Goal: Find specific page/section: Find specific page/section

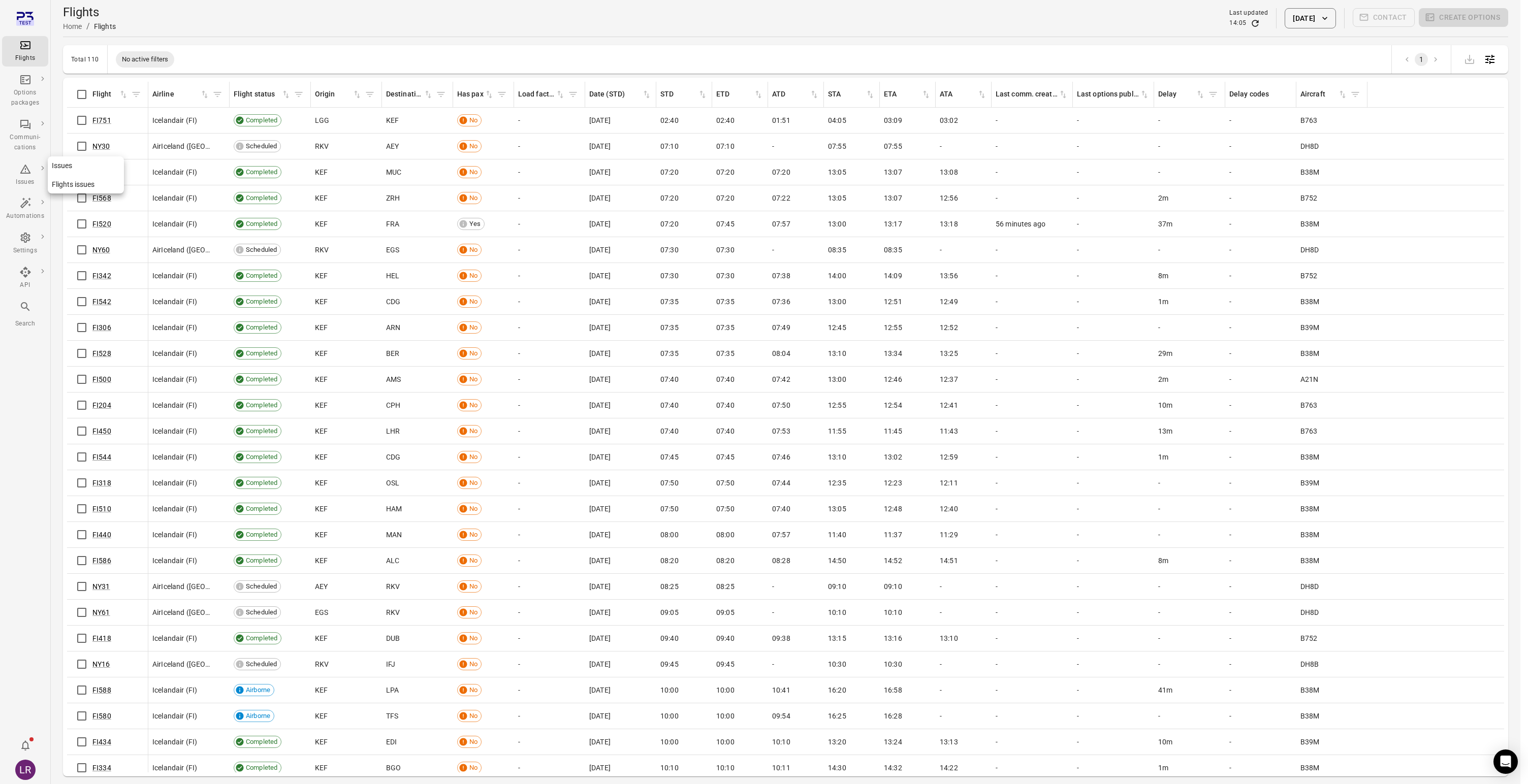
click at [32, 167] on div "Issues" at bounding box center [24, 174] width 38 height 24
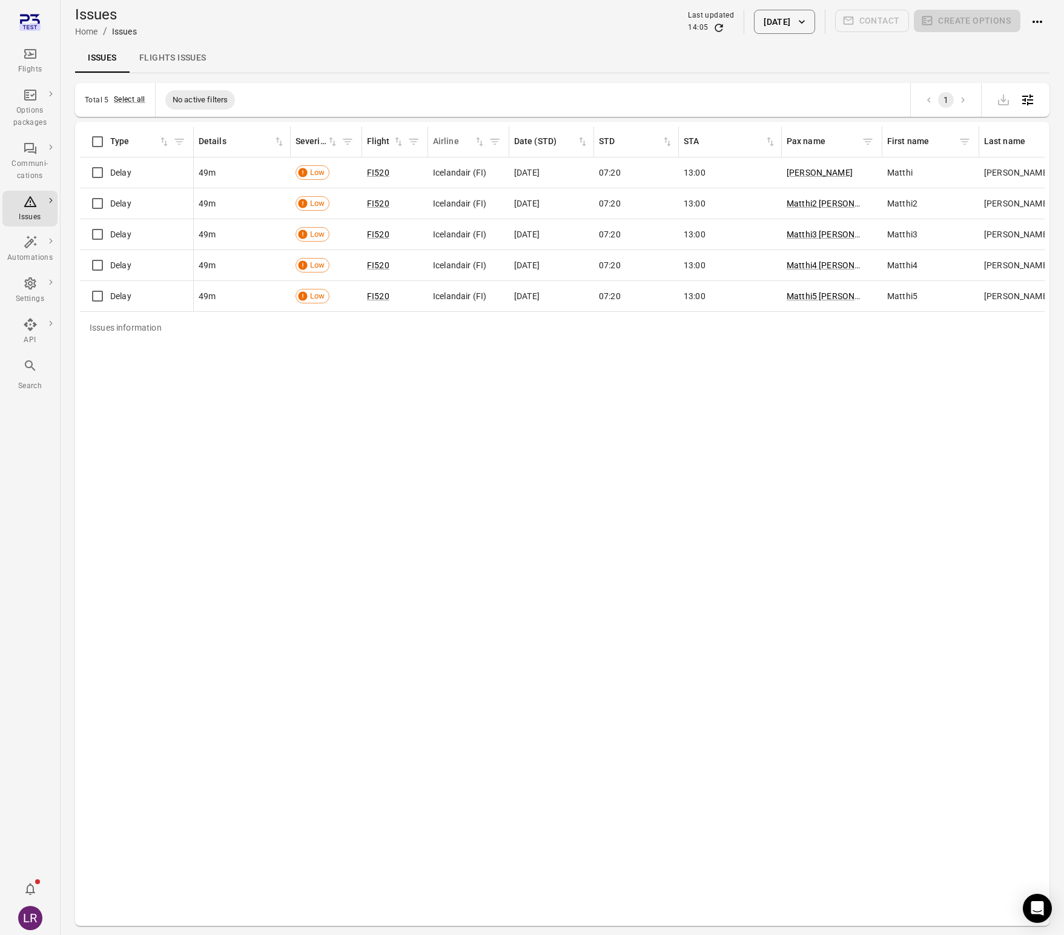
click at [483, 142] on icon "Sort by airline in ascending order" at bounding box center [480, 142] width 12 height 12
click at [481, 139] on icon "Sort by airline in descending order" at bounding box center [480, 142] width 12 height 12
click at [400, 142] on icon "Sort by flight in ascending order" at bounding box center [398, 142] width 7 height 9
click at [331, 142] on icon "Sort by severity in ascending order" at bounding box center [332, 142] width 7 height 9
click at [280, 145] on icon "Sort by details in ascending order" at bounding box center [279, 142] width 7 height 9
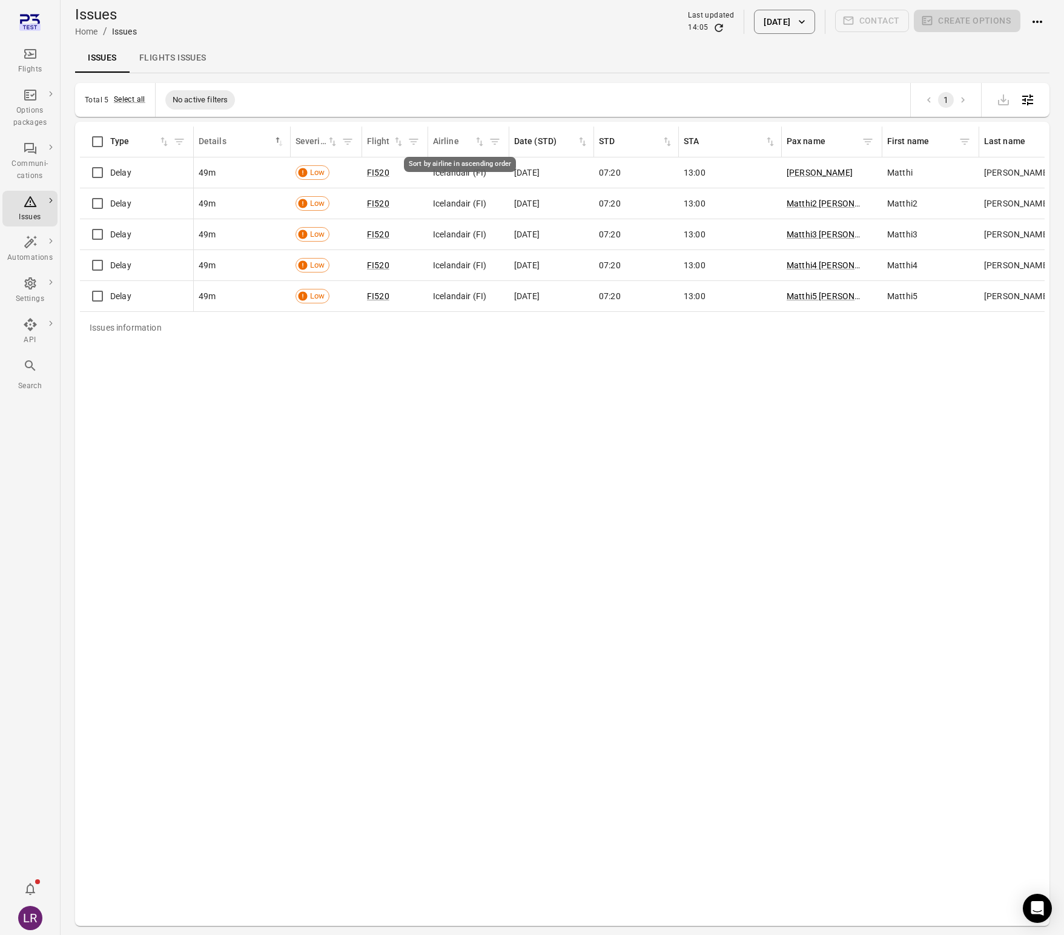
click at [482, 140] on icon "Sort by airline in ascending order" at bounding box center [480, 142] width 12 height 12
click at [480, 140] on icon "Sort by airline in descending order" at bounding box center [480, 142] width 12 height 12
click at [805, 26] on icon "button" at bounding box center [802, 22] width 12 height 12
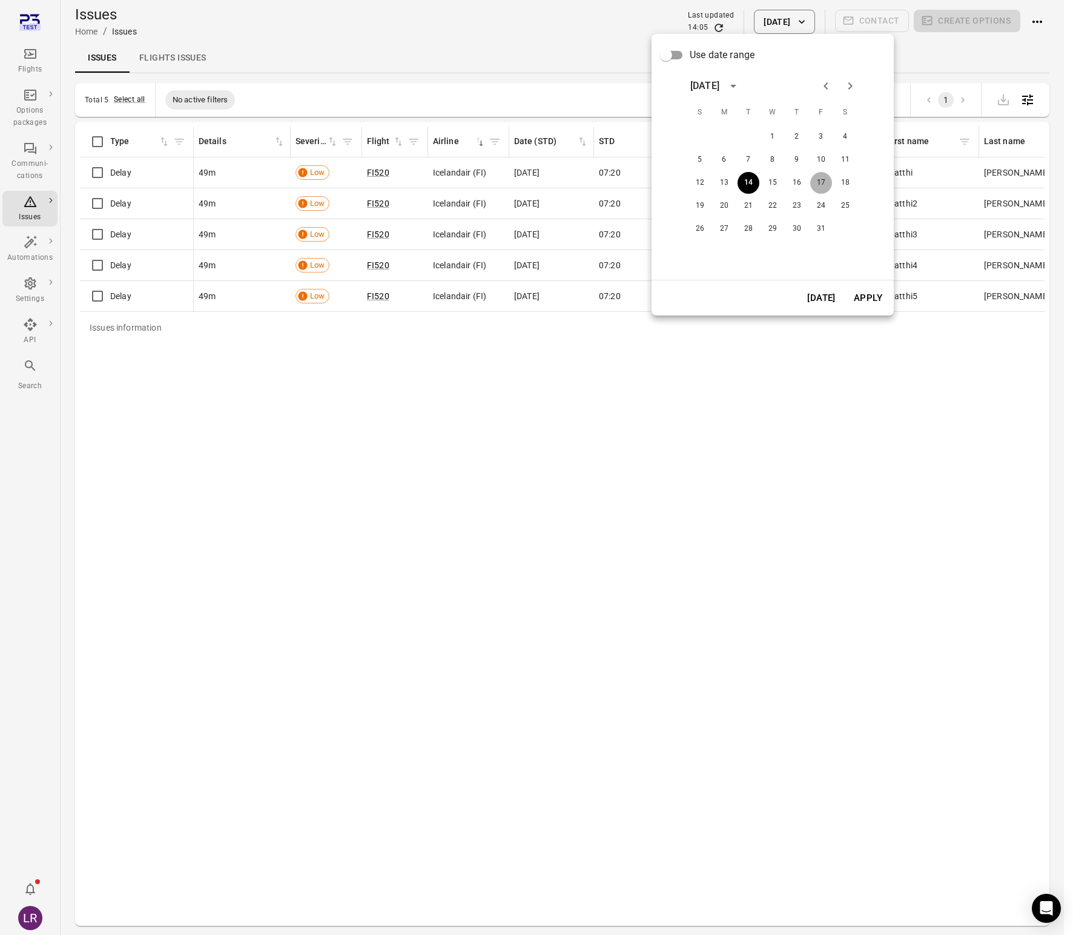
click at [820, 180] on button "17" at bounding box center [822, 183] width 22 height 22
click at [816, 165] on button "10" at bounding box center [822, 160] width 22 height 22
click at [868, 311] on div "[DATE] Apply" at bounding box center [773, 297] width 242 height 35
click at [868, 296] on button "Apply" at bounding box center [869, 297] width 42 height 25
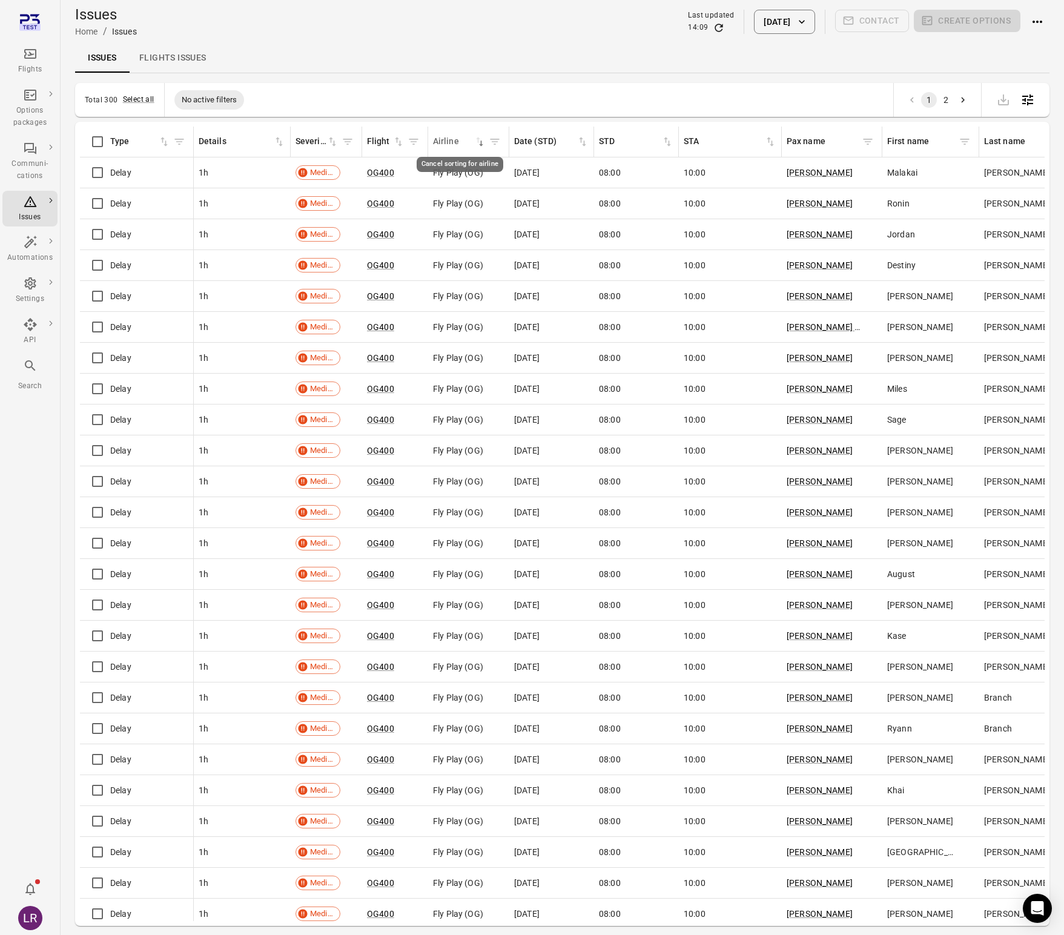
click at [483, 142] on icon "Cancel sorting for airline" at bounding box center [480, 142] width 12 height 12
click at [483, 142] on icon "Sort by airline in ascending order" at bounding box center [480, 142] width 12 height 12
click at [478, 142] on icon "Sort by airline in descending order" at bounding box center [478, 140] width 4 height 5
click at [478, 142] on icon "Cancel sorting for airline" at bounding box center [478, 140] width 4 height 5
click at [480, 143] on icon "Sort by airline in ascending order" at bounding box center [479, 142] width 7 height 9
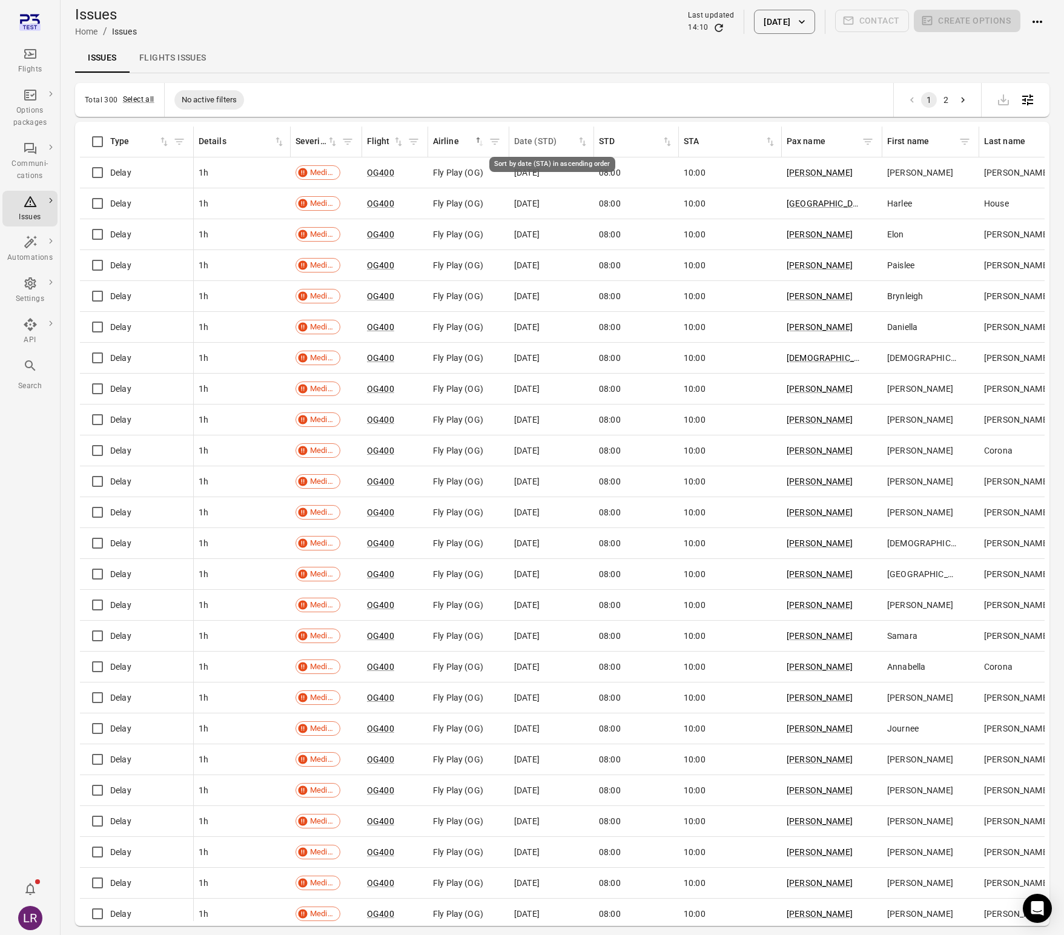
click at [580, 140] on icon "Sort by date (STA) in ascending order" at bounding box center [583, 142] width 12 height 12
click at [581, 140] on icon "Sort by date (STA) in descending order" at bounding box center [581, 140] width 4 height 5
click at [667, 141] on icon "Sort by STA in ascending order" at bounding box center [668, 142] width 12 height 12
click at [667, 141] on icon "Sort by STA in descending order" at bounding box center [668, 142] width 12 height 12
click at [769, 139] on icon "Sort by STA in ascending order" at bounding box center [770, 142] width 7 height 9
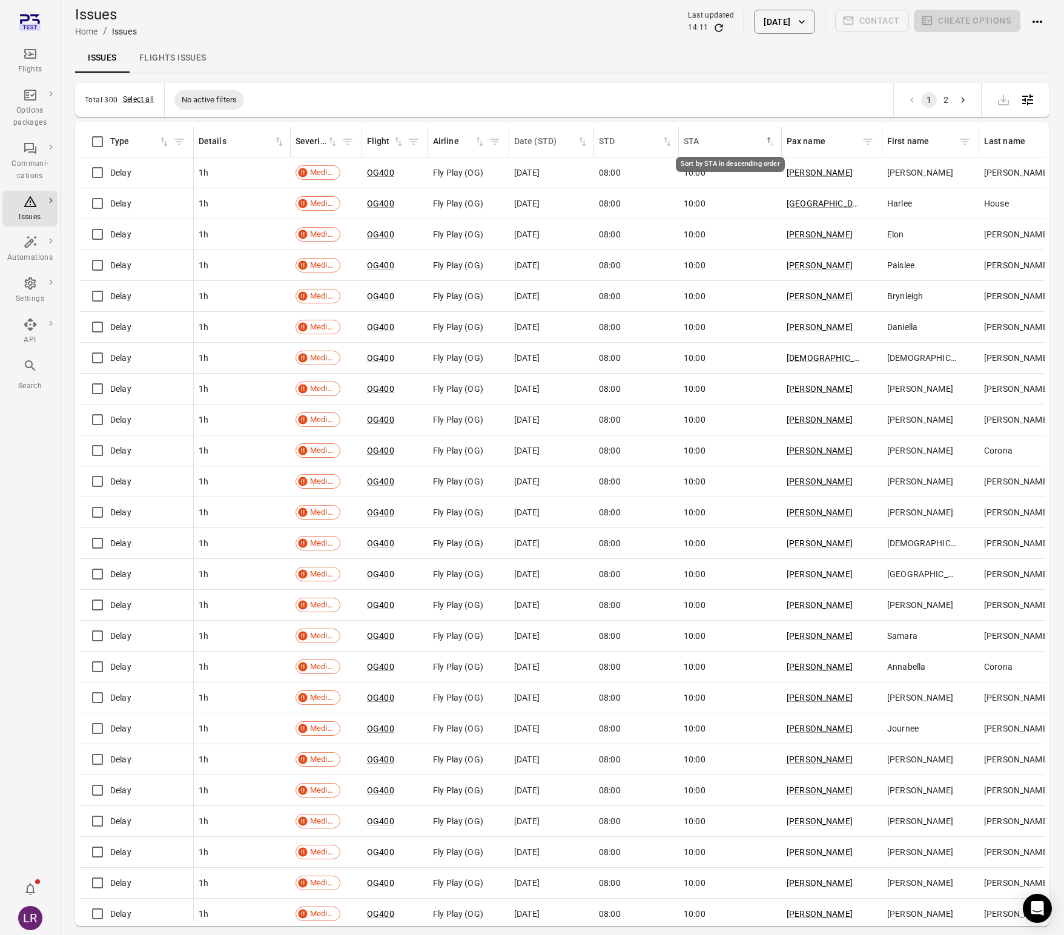
click at [769, 139] on icon "Sort by STA in descending order" at bounding box center [769, 140] width 4 height 5
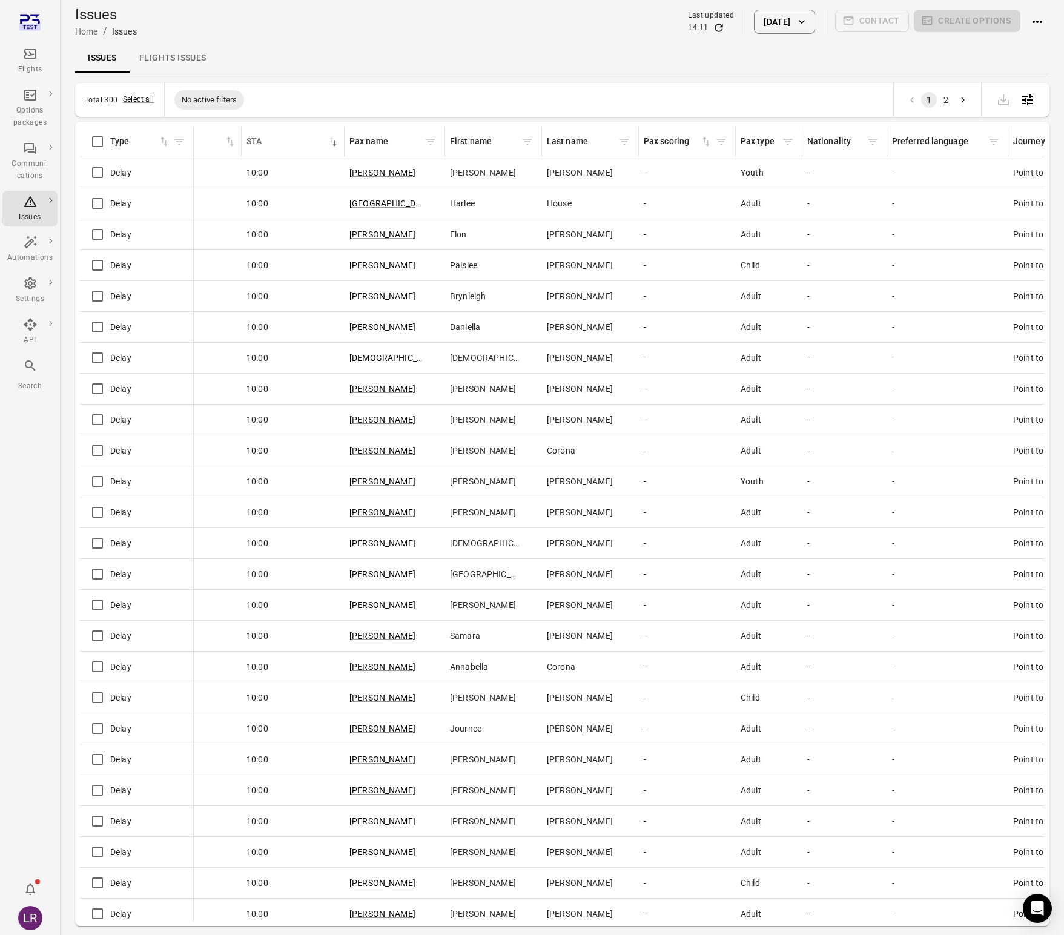
scroll to position [0, 445]
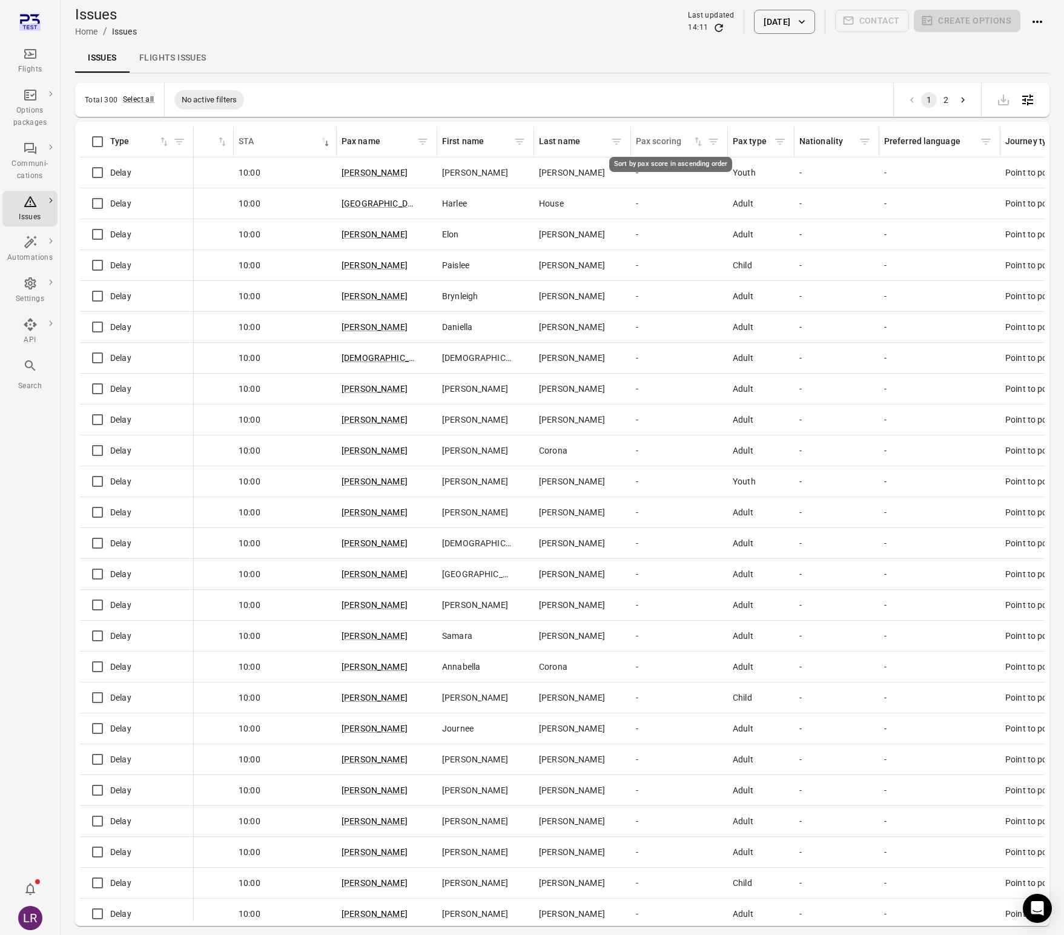
click at [700, 145] on icon "Sort by pax score in ascending order" at bounding box center [698, 142] width 7 height 9
click at [699, 145] on icon "Sort by pax score in descending order" at bounding box center [700, 143] width 4 height 5
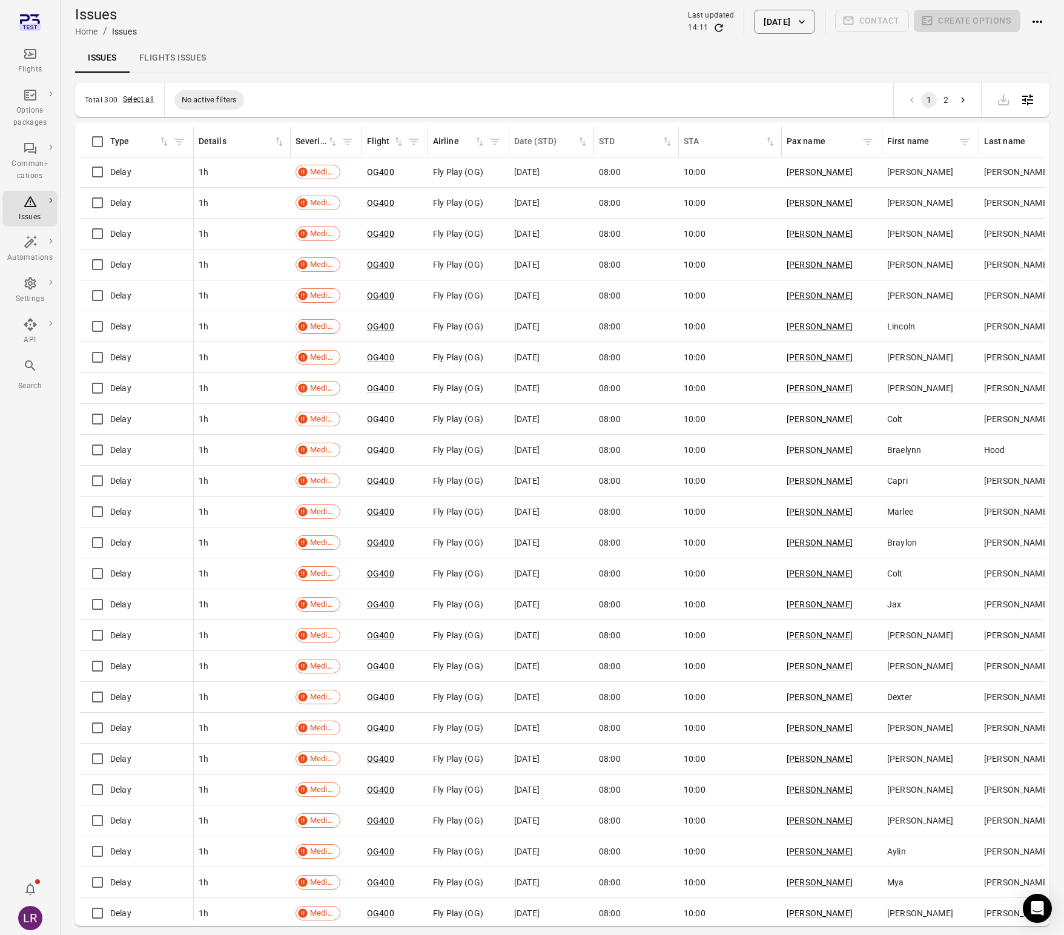
scroll to position [5289, 0]
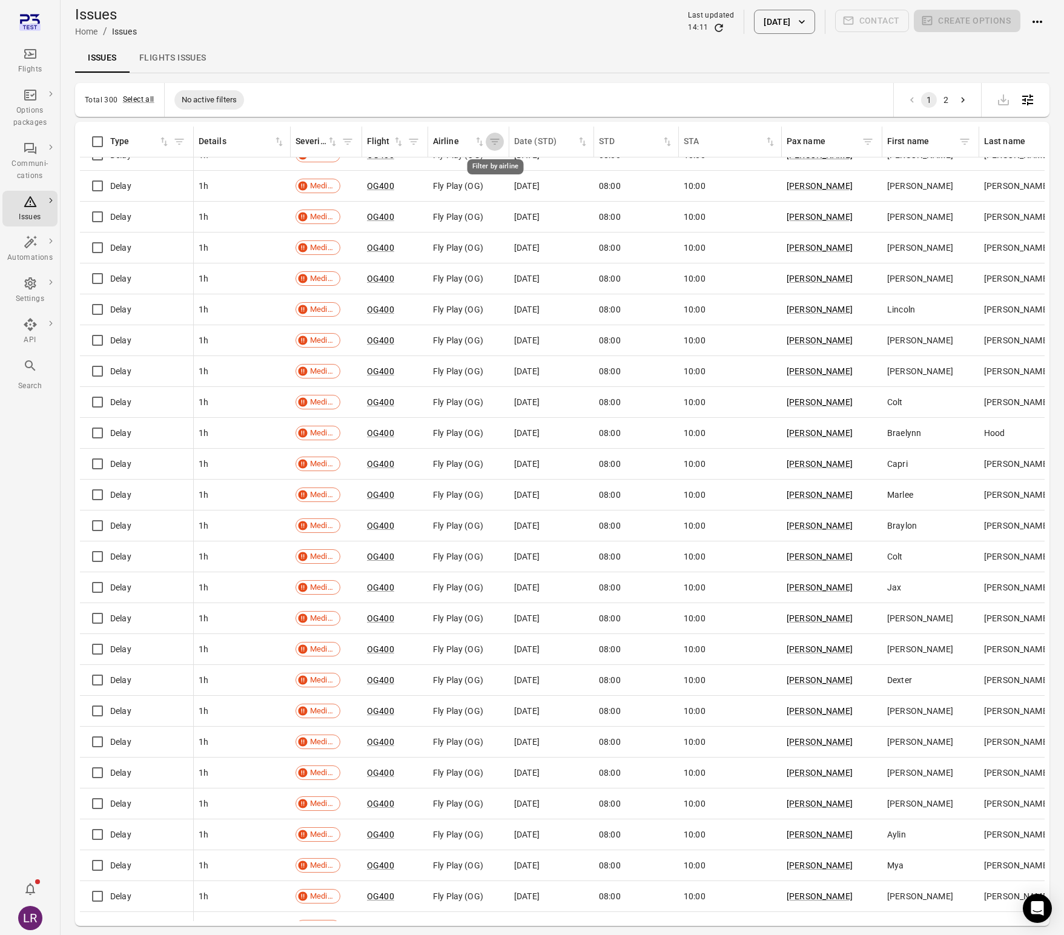
click at [494, 141] on icon "Filter by airline" at bounding box center [495, 142] width 12 height 12
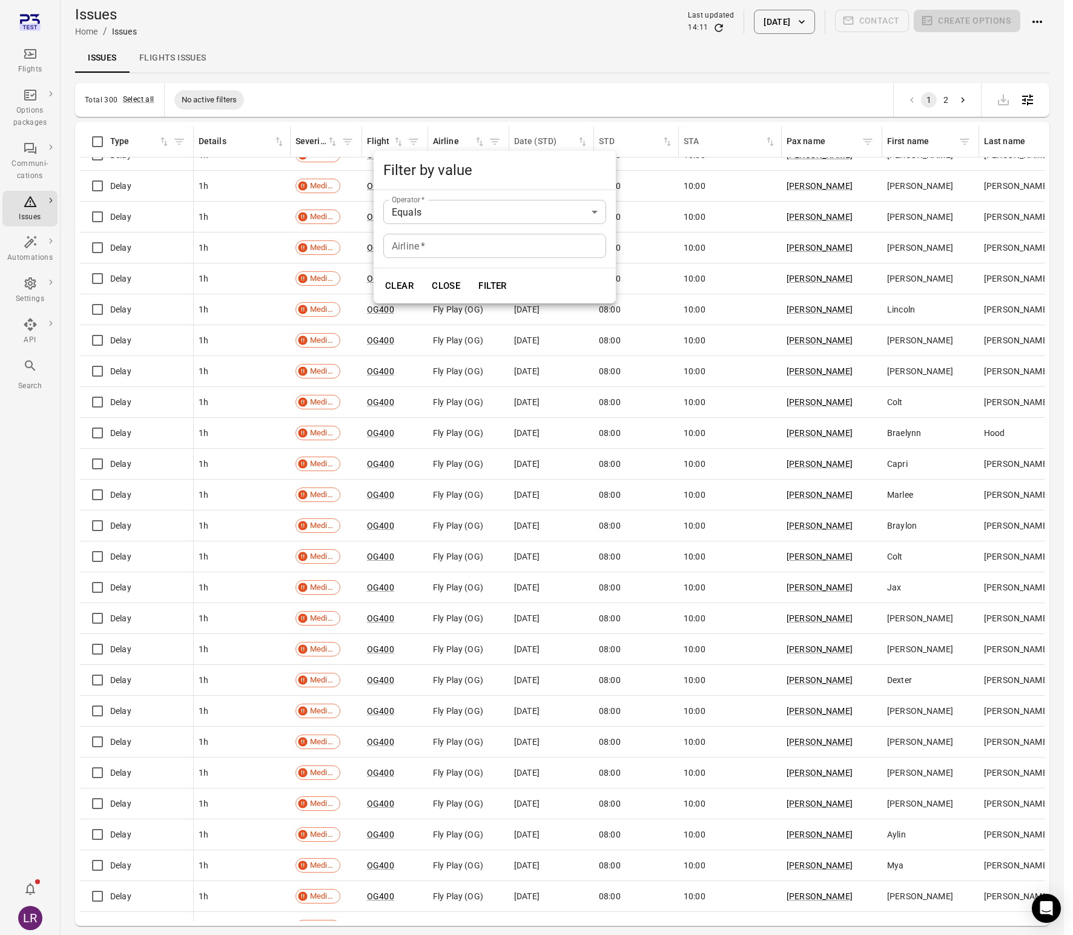
click at [479, 242] on input "Airline   *" at bounding box center [494, 246] width 223 height 24
click at [484, 211] on body "Flights Options packages Communi-cations Issues Automations Settings API Search…" at bounding box center [536, 487] width 1073 height 975
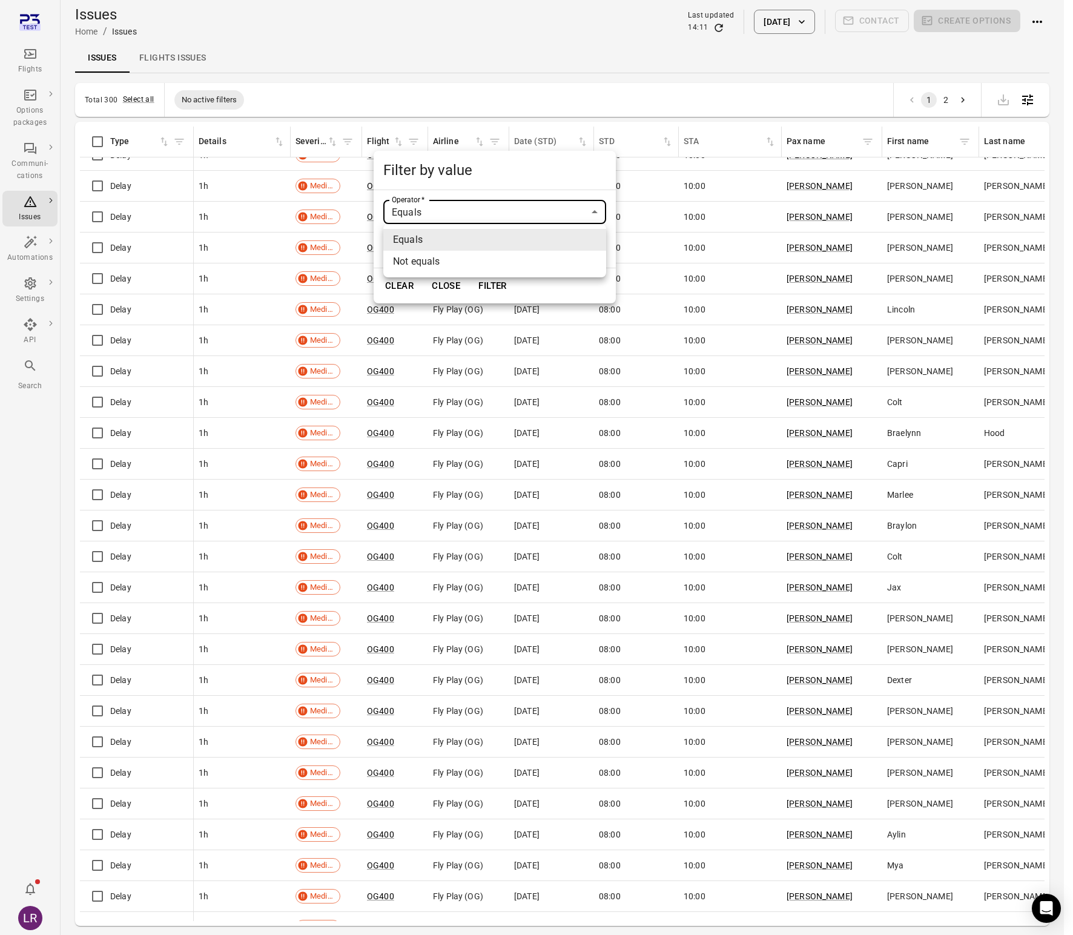
click at [496, 109] on div at bounding box center [536, 467] width 1073 height 935
click at [481, 399] on div at bounding box center [536, 467] width 1073 height 935
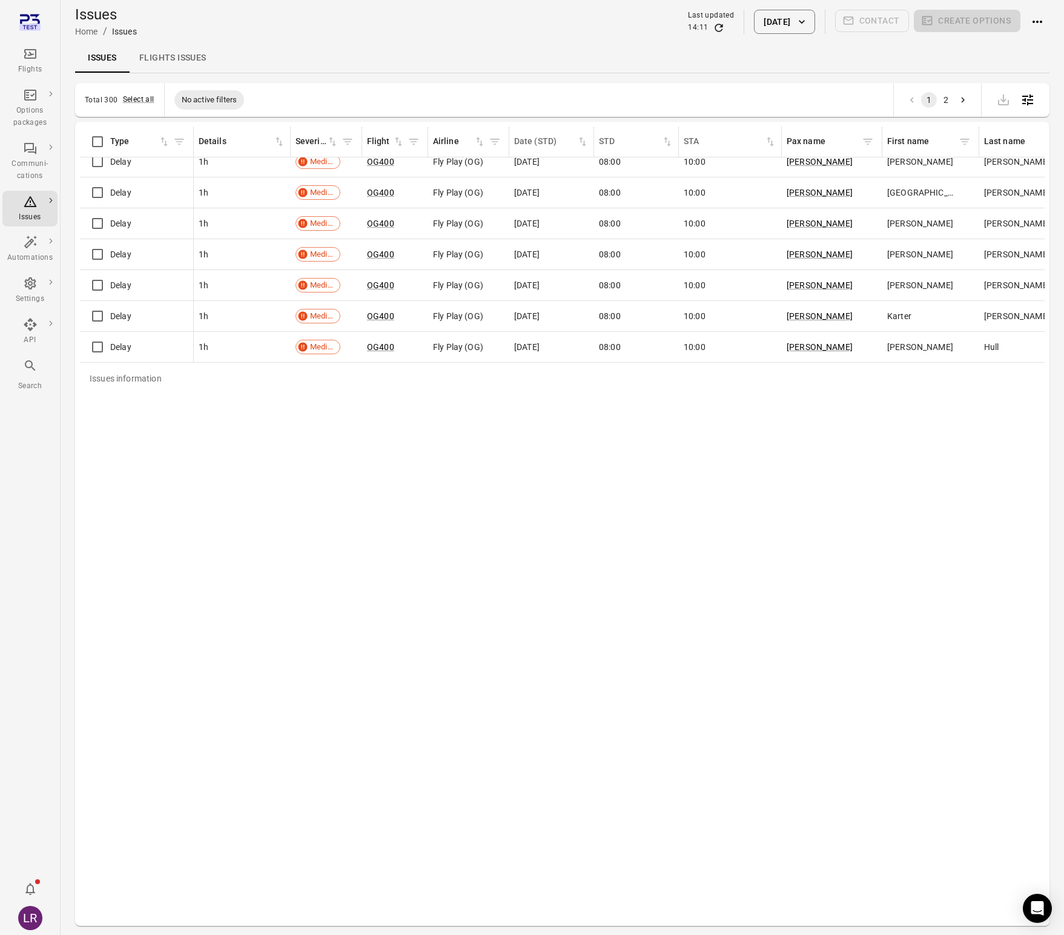
scroll to position [0, 0]
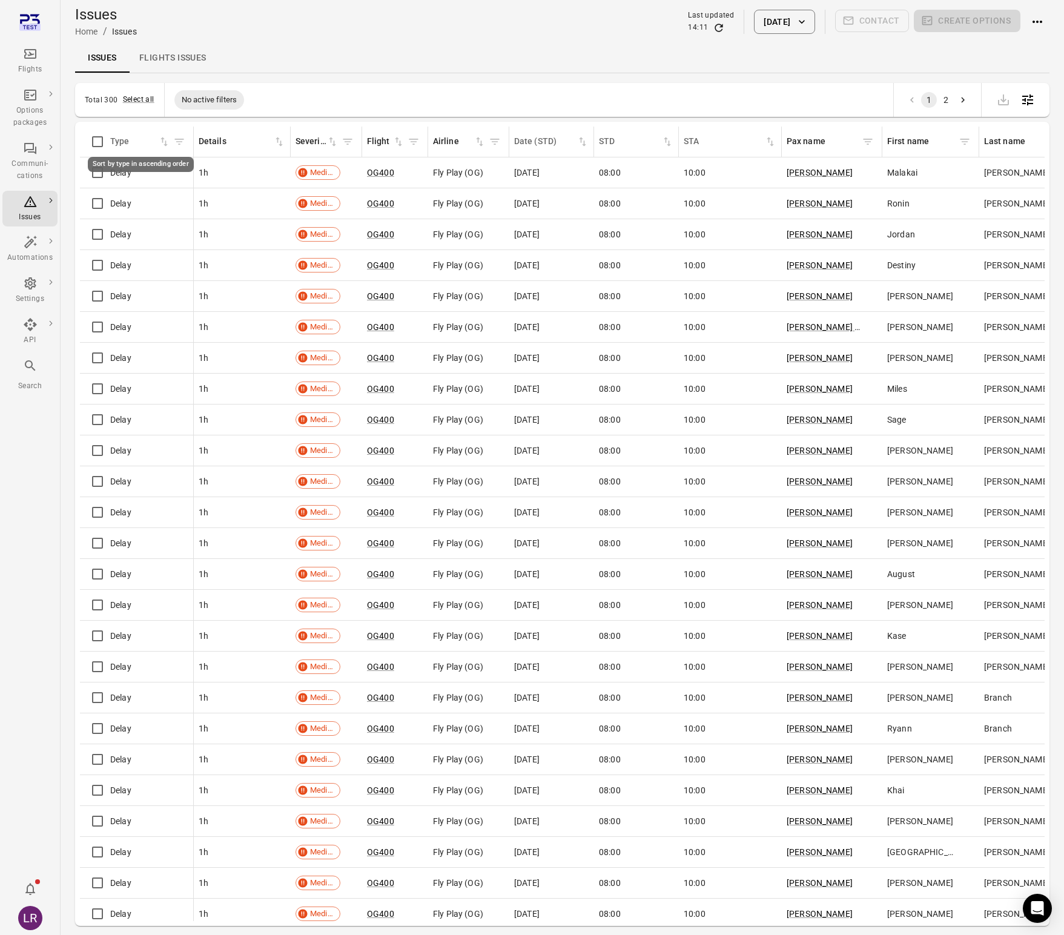
click at [162, 140] on icon "Sort by type in ascending order" at bounding box center [164, 142] width 7 height 9
click at [275, 139] on icon "Sort by details in ascending order" at bounding box center [279, 142] width 12 height 12
click at [275, 139] on icon "Sort by details in descending order" at bounding box center [279, 142] width 12 height 12
